Goal: Check status: Check status

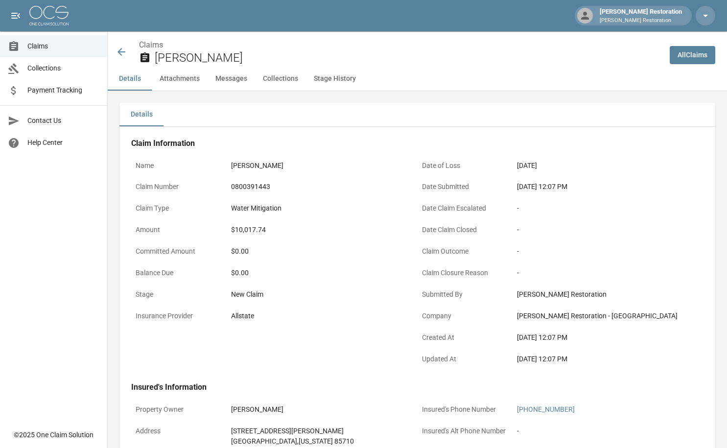
click at [119, 57] on icon at bounding box center [122, 52] width 12 height 12
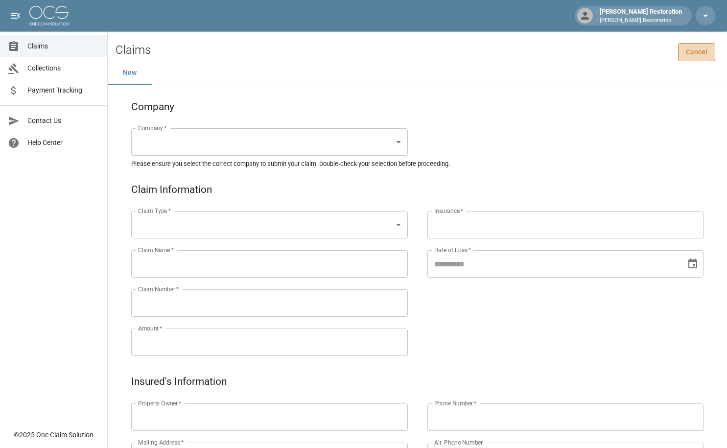
click at [709, 59] on link "Cancel" at bounding box center [696, 52] width 37 height 18
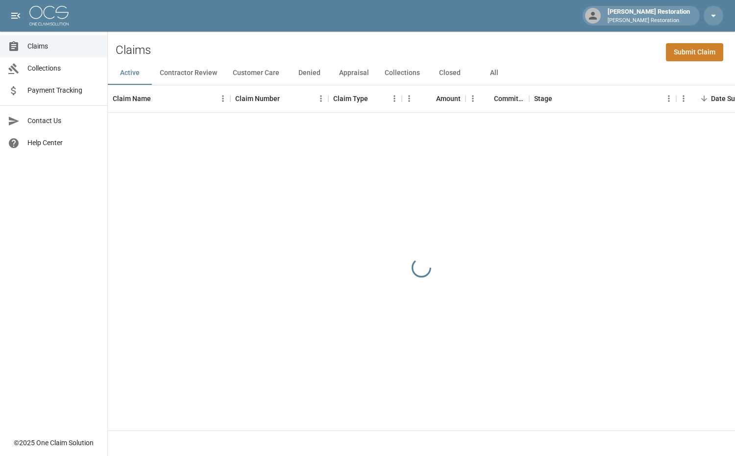
click at [493, 73] on button "All" at bounding box center [494, 73] width 44 height 24
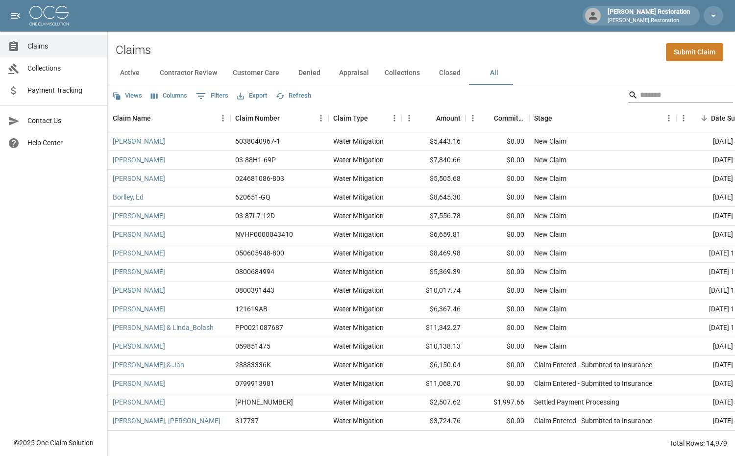
click at [647, 93] on input "Search" at bounding box center [679, 95] width 78 height 16
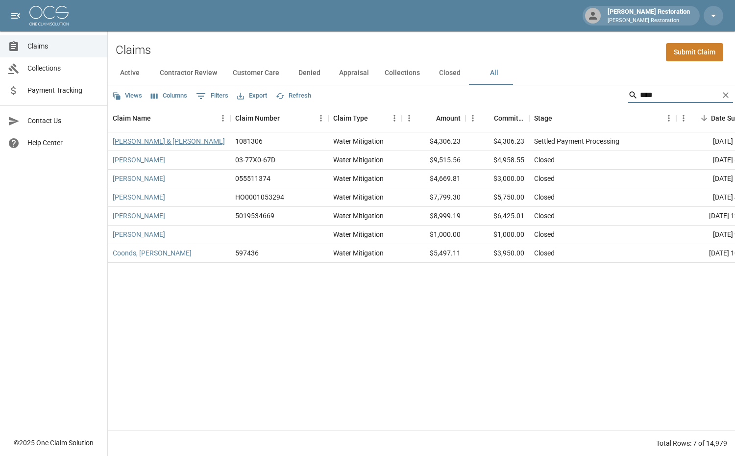
type input "****"
click at [166, 144] on link "[PERSON_NAME] & [PERSON_NAME]" at bounding box center [169, 141] width 112 height 10
